Goal: Navigation & Orientation: Find specific page/section

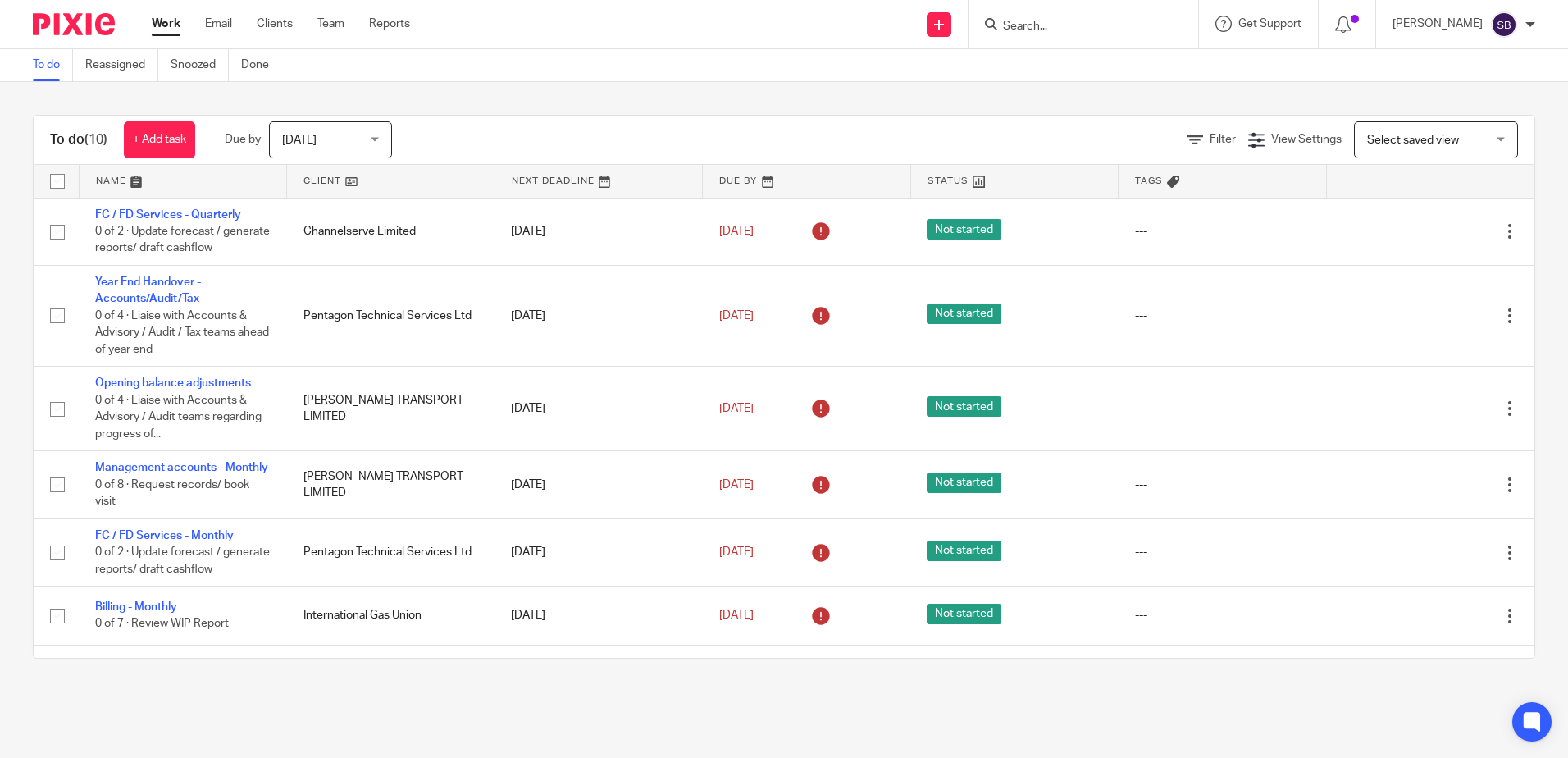
click at [104, 177] on link at bounding box center [183, 181] width 208 height 33
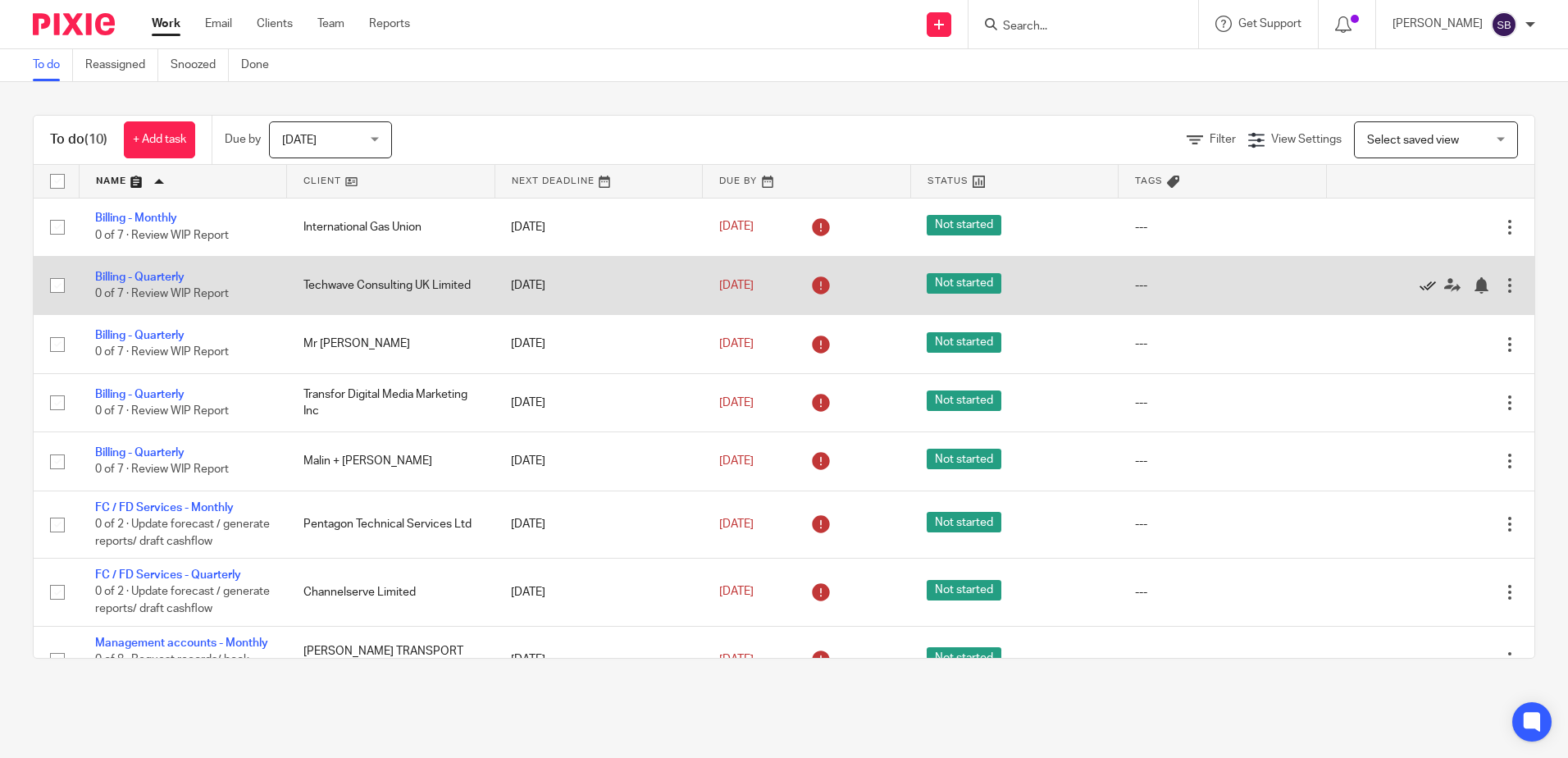
click at [1419, 285] on icon at bounding box center [1427, 285] width 17 height 17
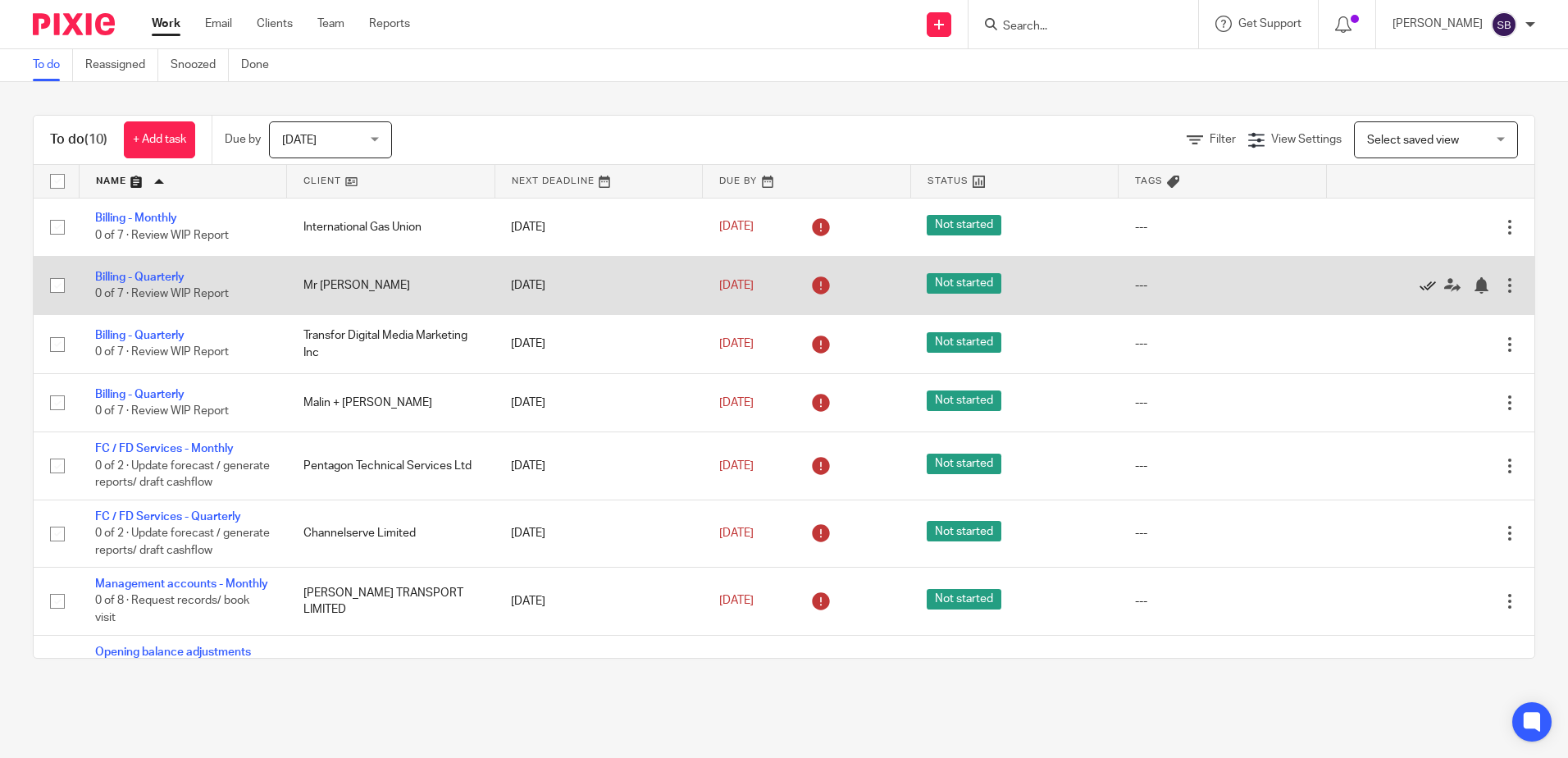
click at [1419, 284] on icon at bounding box center [1427, 285] width 17 height 17
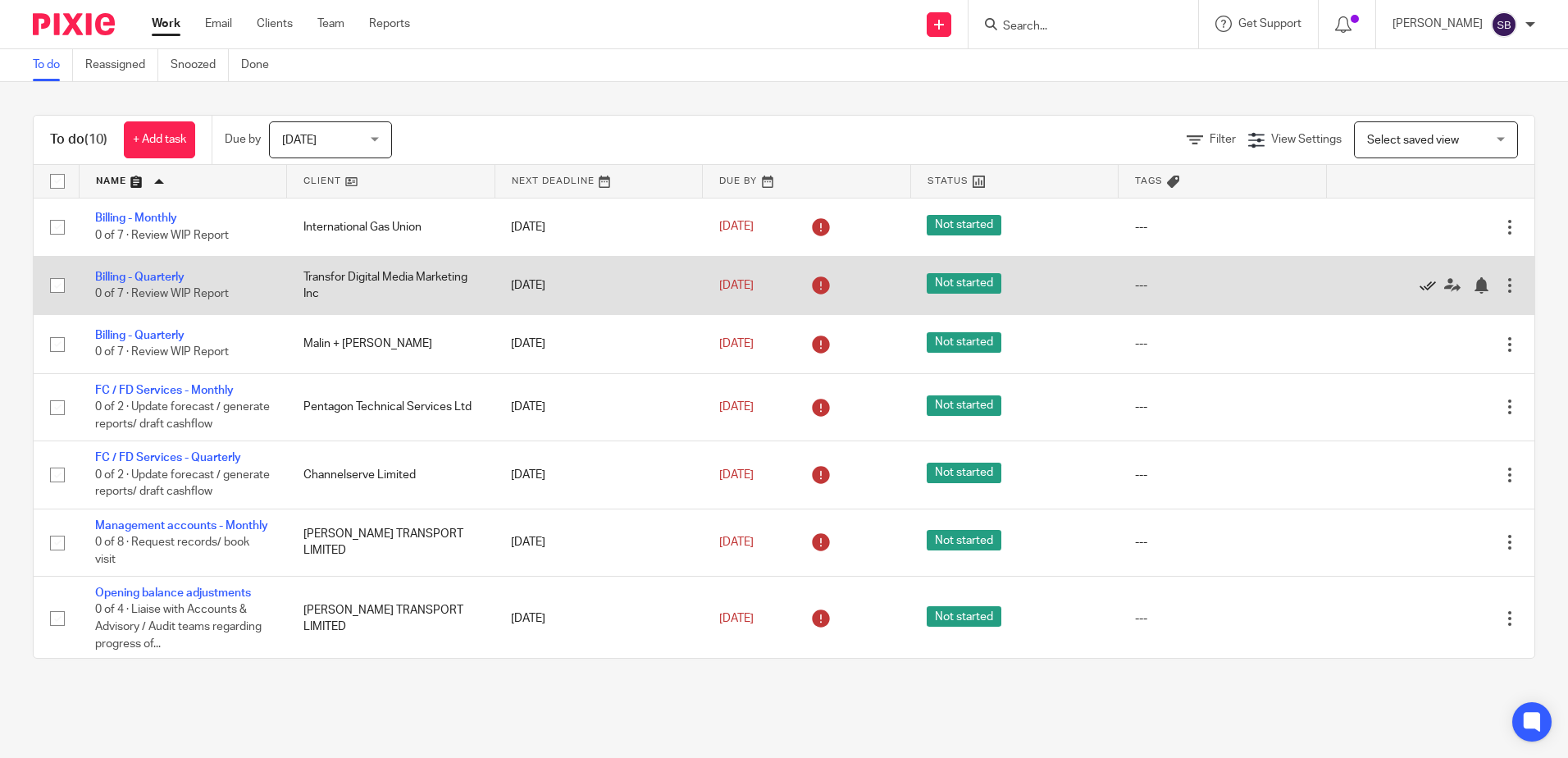
click at [1419, 284] on icon at bounding box center [1427, 285] width 17 height 17
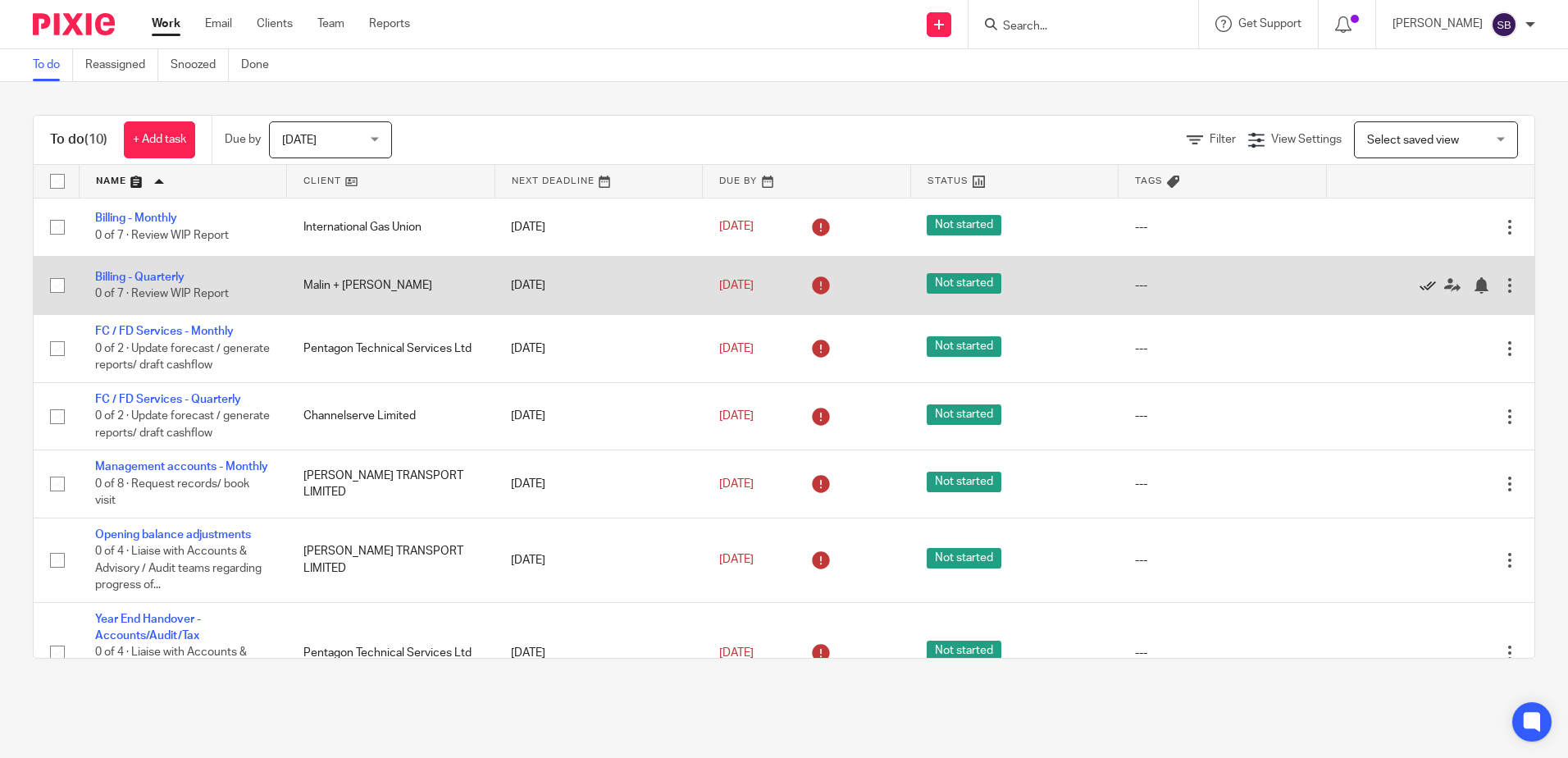
click at [1419, 282] on icon at bounding box center [1427, 285] width 17 height 17
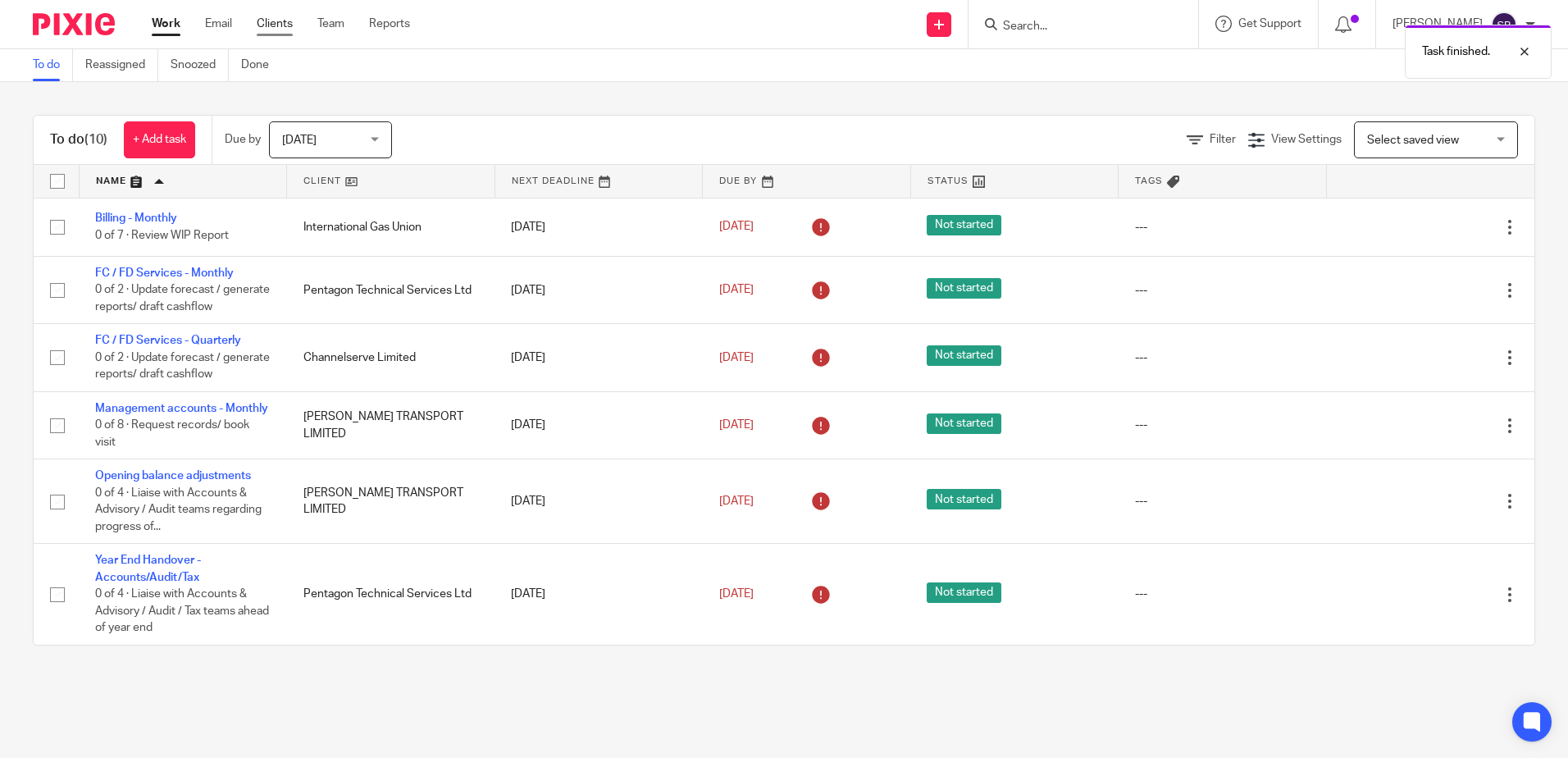
click at [282, 25] on link "Clients" at bounding box center [274, 24] width 36 height 17
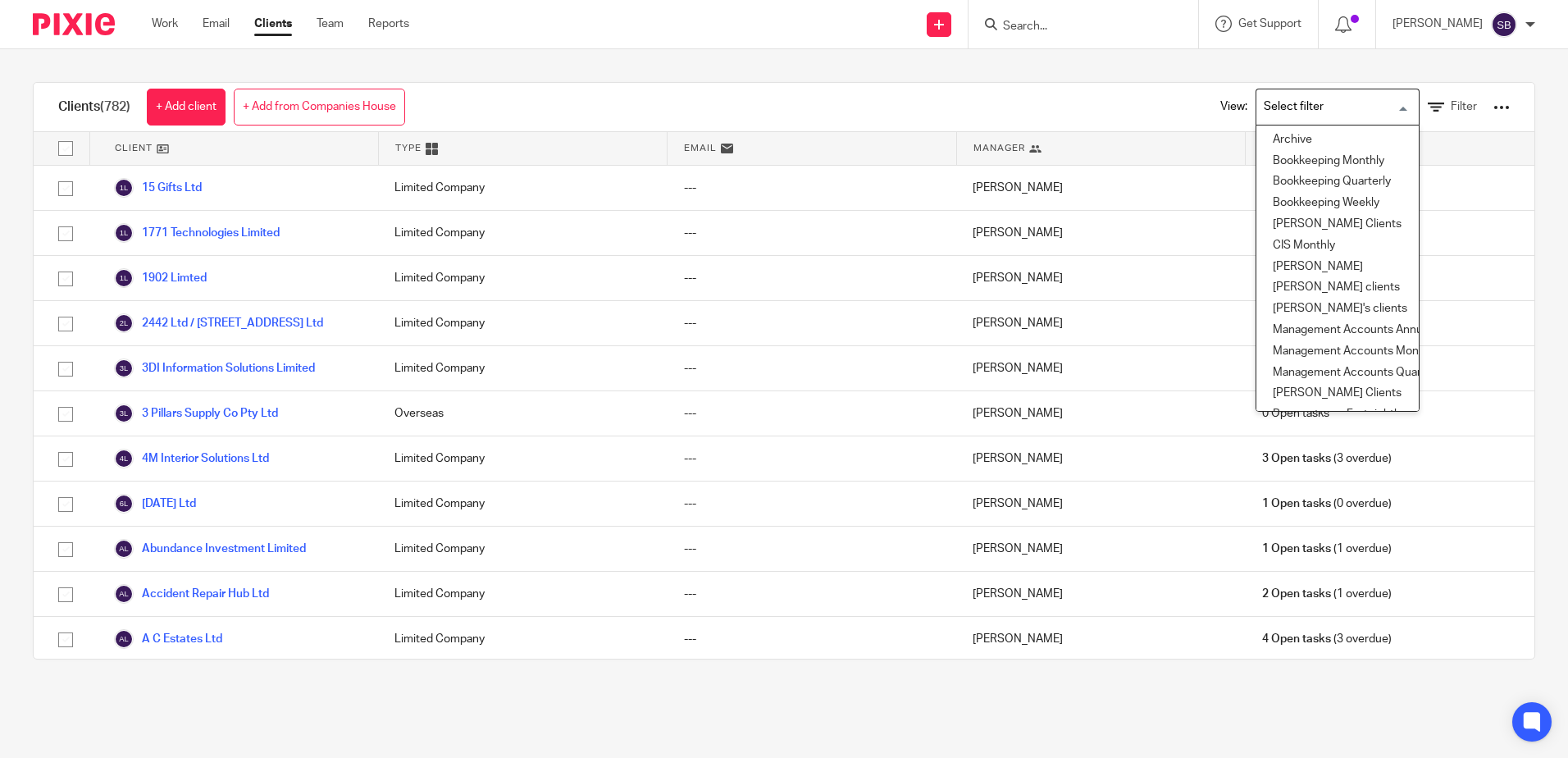
click at [1314, 104] on input "Search for option" at bounding box center [1333, 107] width 151 height 28
click at [1321, 238] on li "[PERSON_NAME] Clients" at bounding box center [1337, 248] width 162 height 21
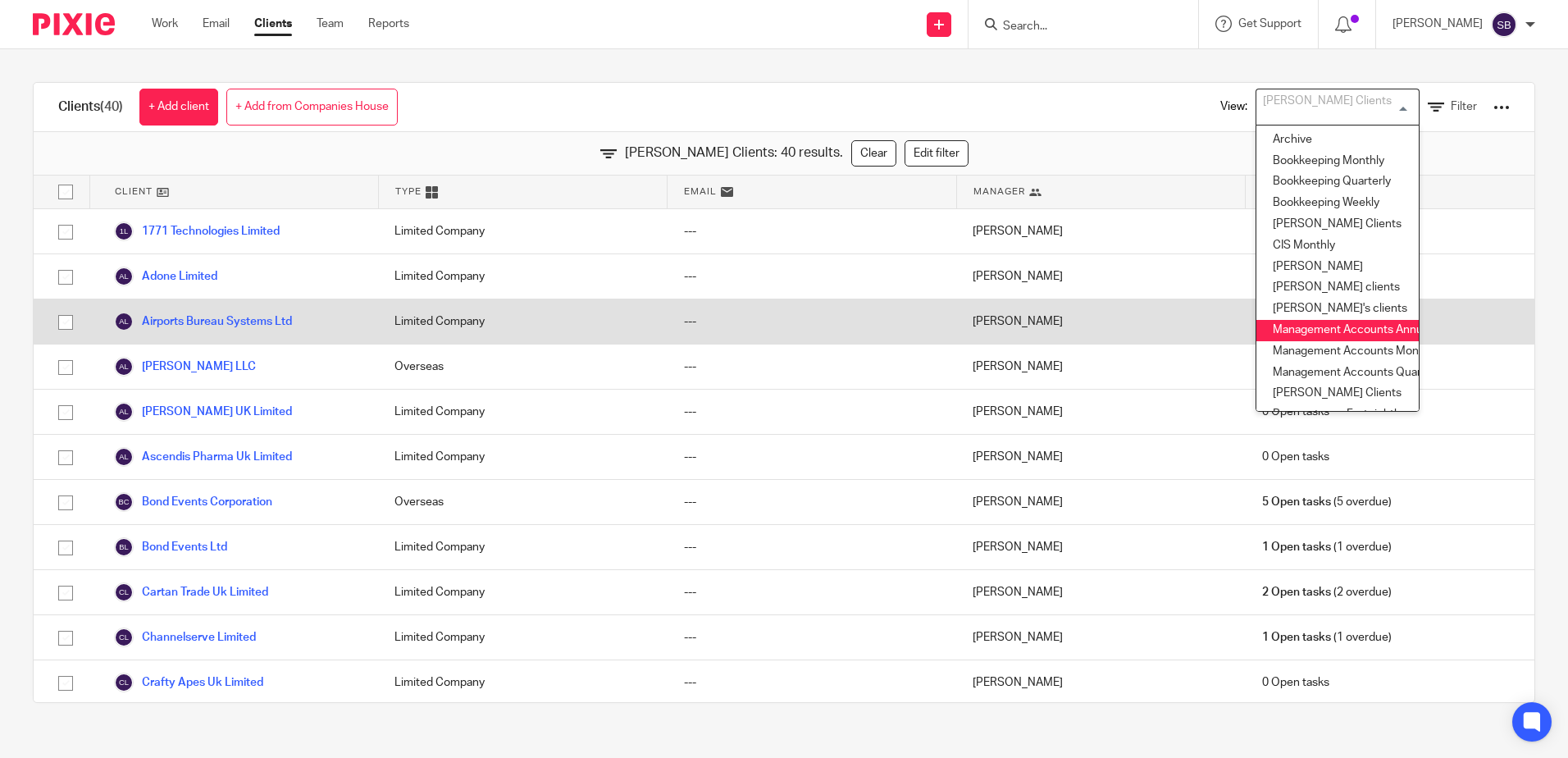
scroll to position [77, 0]
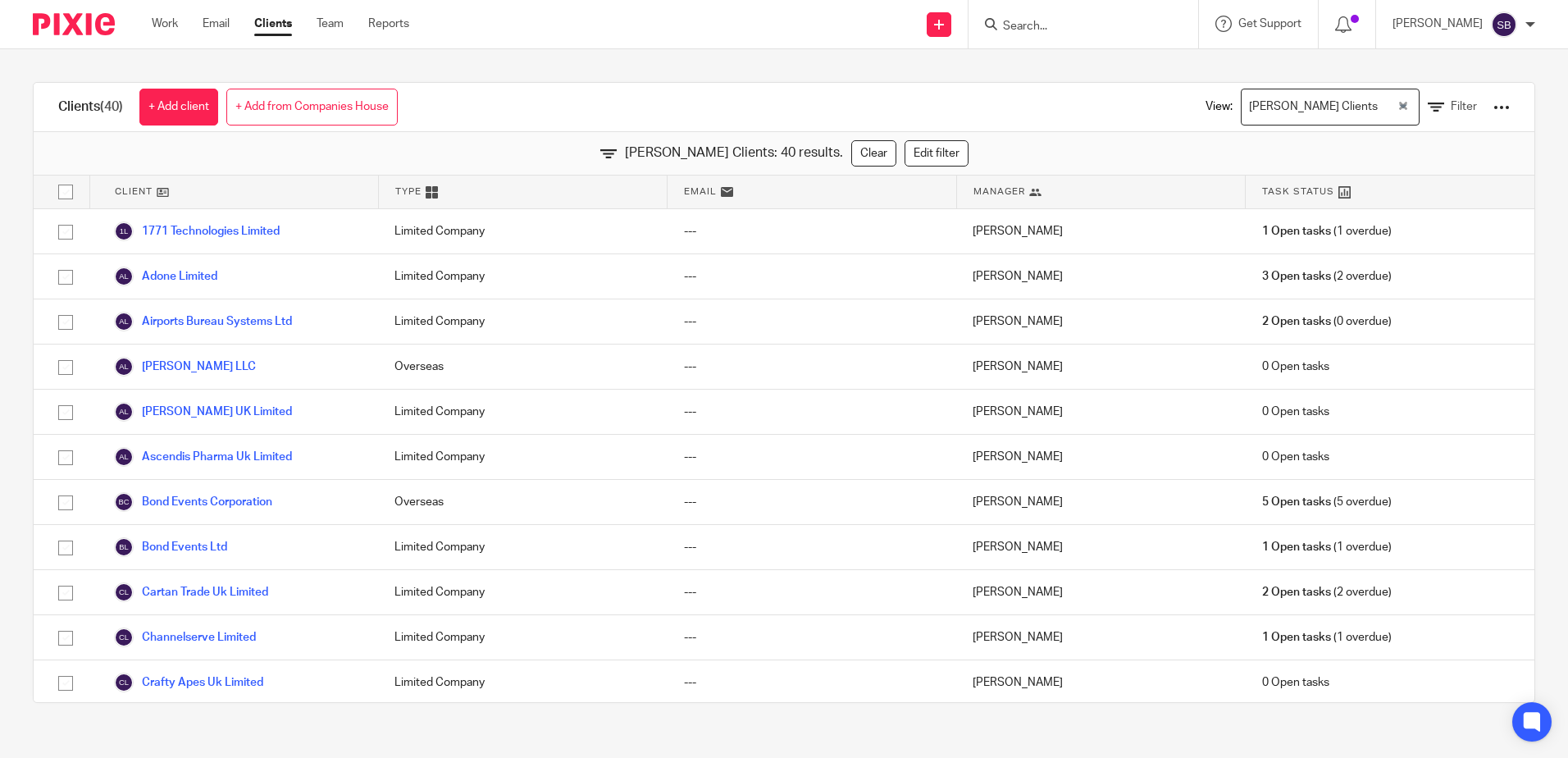
click at [1108, 87] on div "Clients (40) + Add client + Add from Companies House View: [PERSON_NAME] Client…" at bounding box center [783, 107] width 1500 height 49
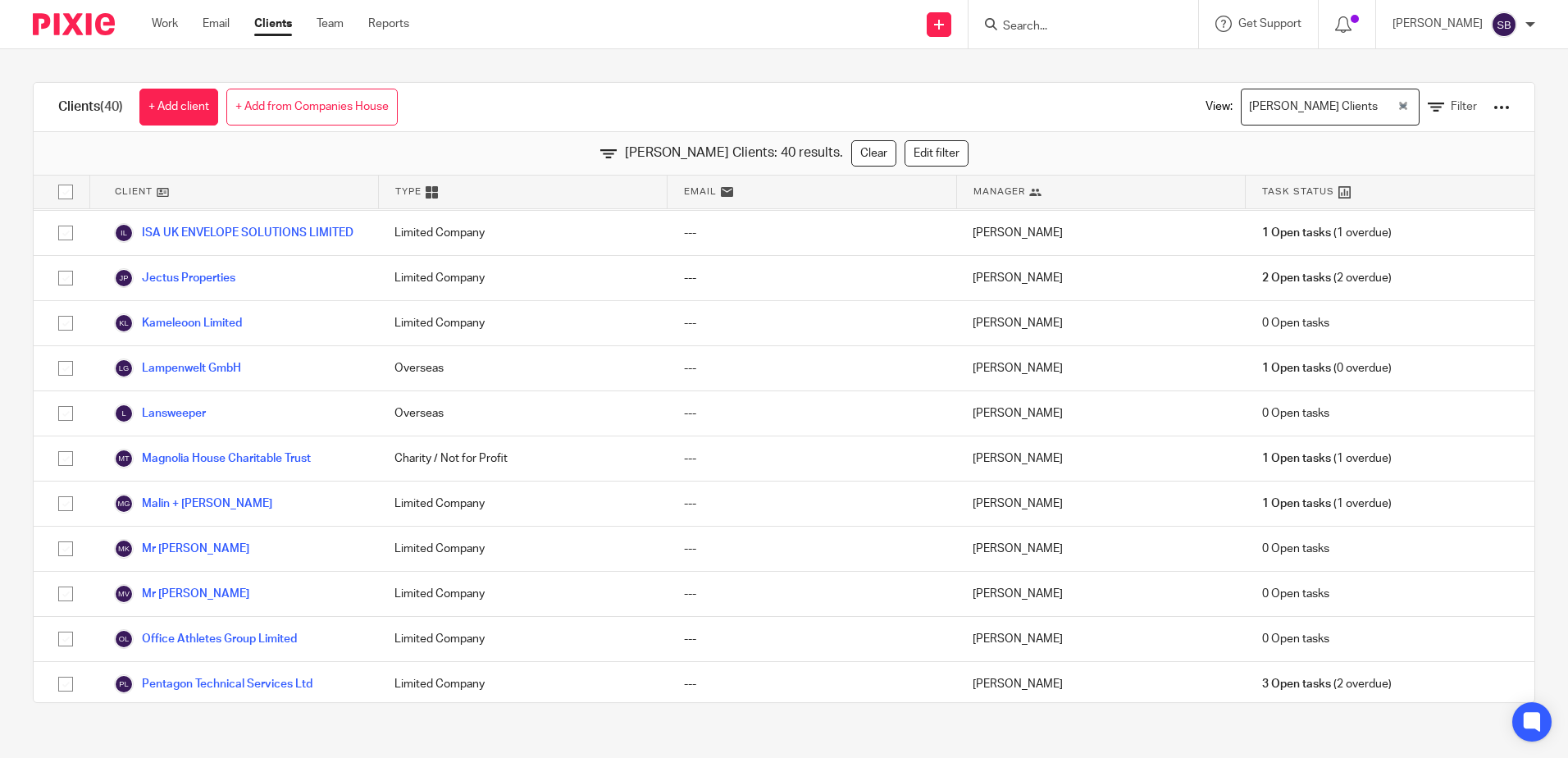
scroll to position [1360, 0]
